Goal: Entertainment & Leisure: Consume media (video, audio)

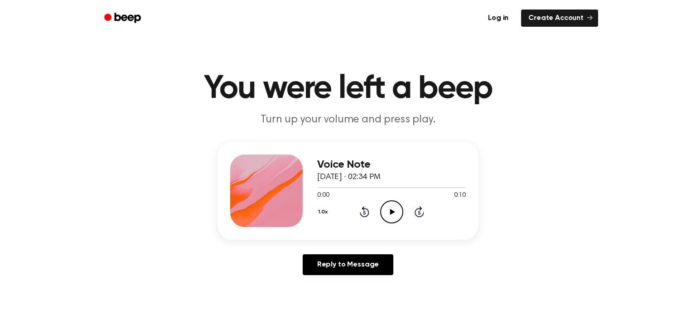
click at [452, 267] on div "Reply to Message" at bounding box center [348, 268] width 261 height 28
click at [381, 212] on circle at bounding box center [392, 212] width 22 height 22
click at [389, 215] on icon "Play Audio" at bounding box center [391, 211] width 23 height 23
click at [395, 216] on icon "Play Audio" at bounding box center [391, 211] width 23 height 23
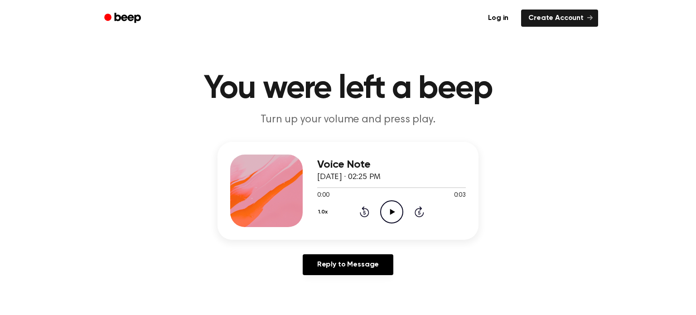
click at [390, 215] on icon "Play Audio" at bounding box center [391, 211] width 23 height 23
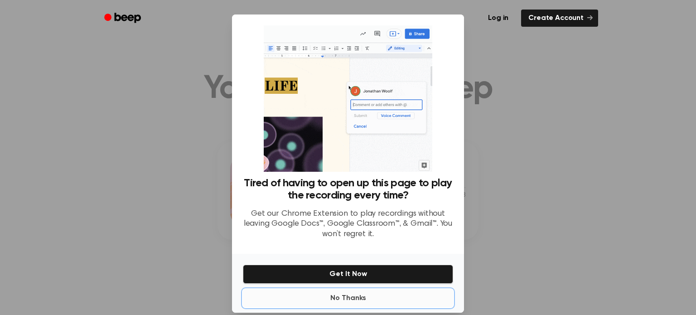
click at [348, 302] on button "No Thanks" at bounding box center [348, 298] width 210 height 18
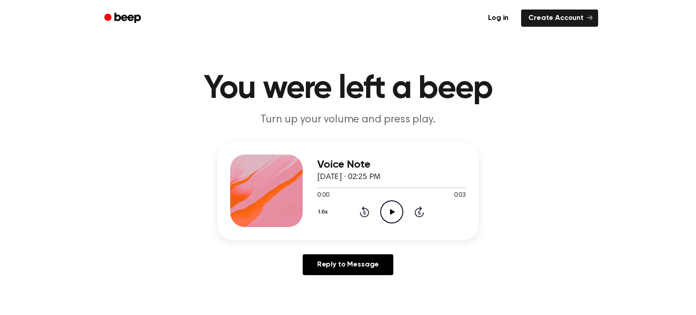
click at [392, 204] on icon "Play Audio" at bounding box center [391, 211] width 23 height 23
click at [394, 219] on icon "Play Audio" at bounding box center [391, 211] width 23 height 23
click at [394, 219] on icon "Pause Audio" at bounding box center [391, 211] width 23 height 23
click at [394, 219] on icon "Play Audio" at bounding box center [391, 211] width 23 height 23
click at [391, 204] on icon "Play Audio" at bounding box center [391, 211] width 23 height 23
